Goal: Manage account settings

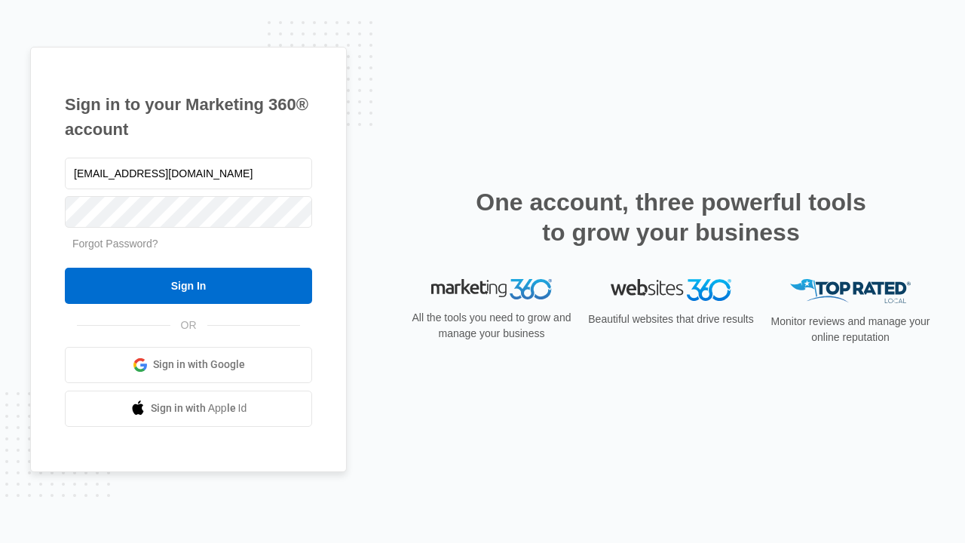
type input "[EMAIL_ADDRESS][DOMAIN_NAME]"
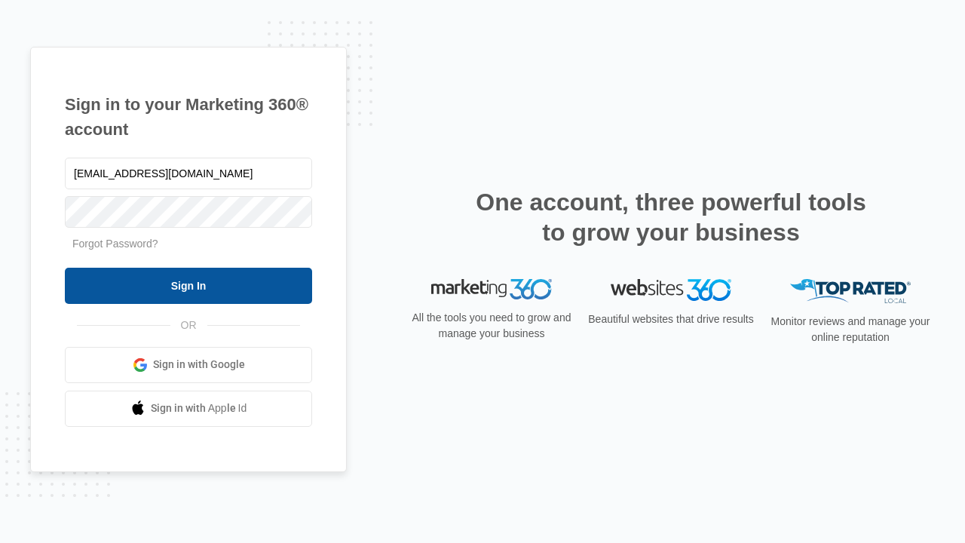
click at [189, 285] on input "Sign In" at bounding box center [188, 286] width 247 height 36
